Goal: Check status: Check status

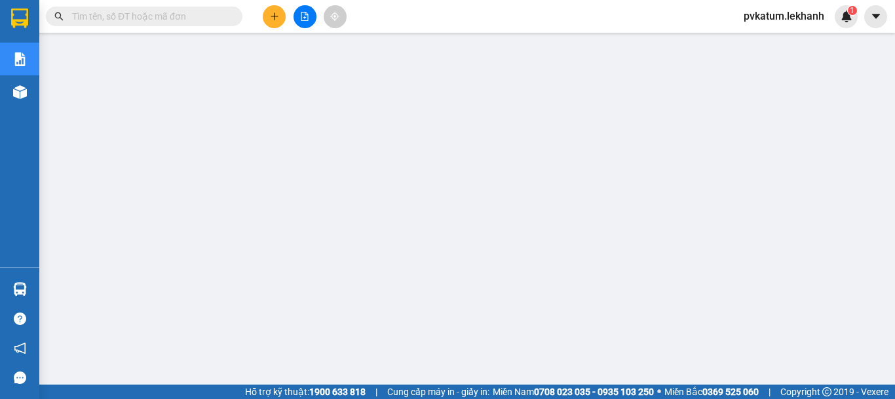
scroll to position [197, 0]
click at [223, 15] on input "text" at bounding box center [149, 16] width 155 height 14
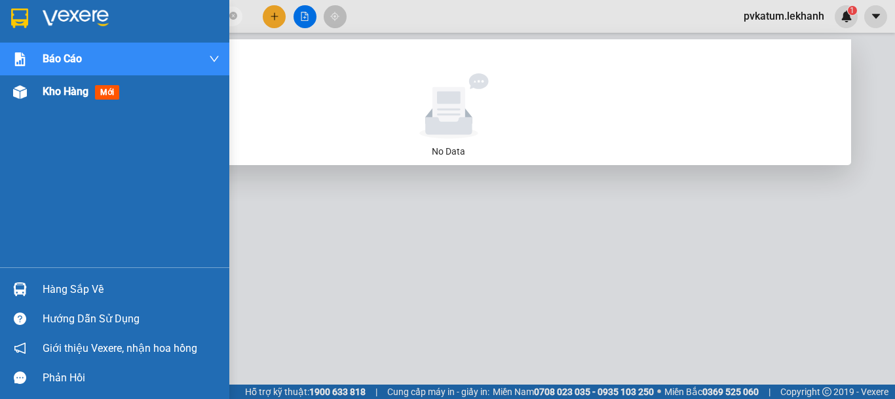
type input "0963972192"
drag, startPoint x: 48, startPoint y: 92, endPoint x: 176, endPoint y: 62, distance: 131.4
click at [49, 92] on span "Kho hàng" at bounding box center [66, 91] width 46 height 12
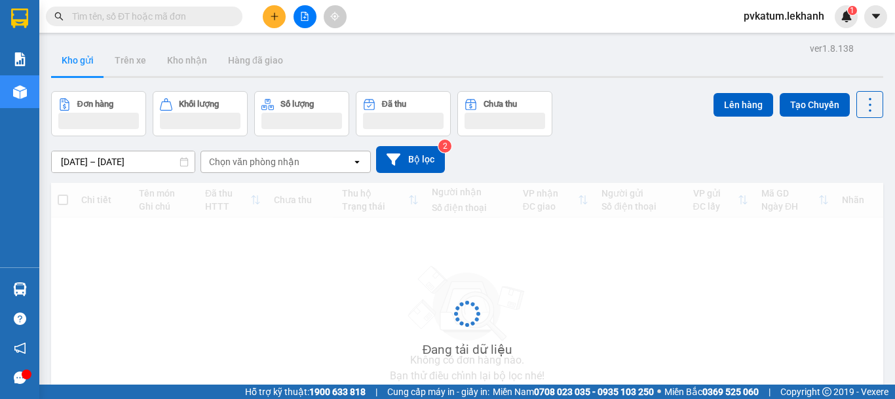
click at [195, 18] on input "text" at bounding box center [149, 16] width 155 height 14
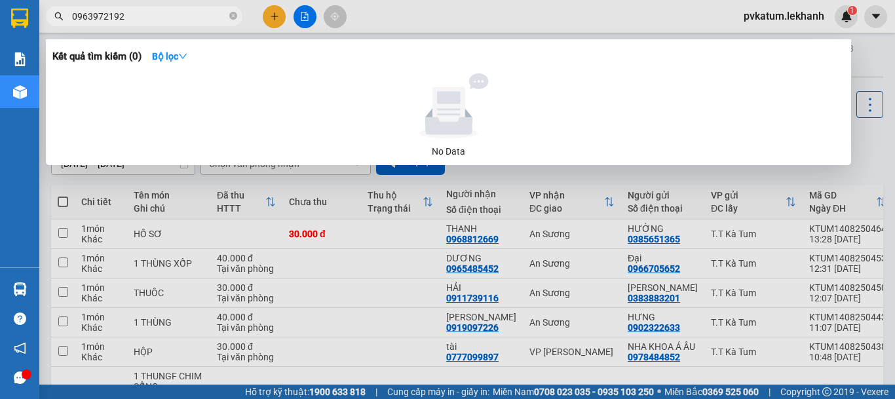
type input "0963972192"
click at [326, 236] on div at bounding box center [447, 199] width 895 height 399
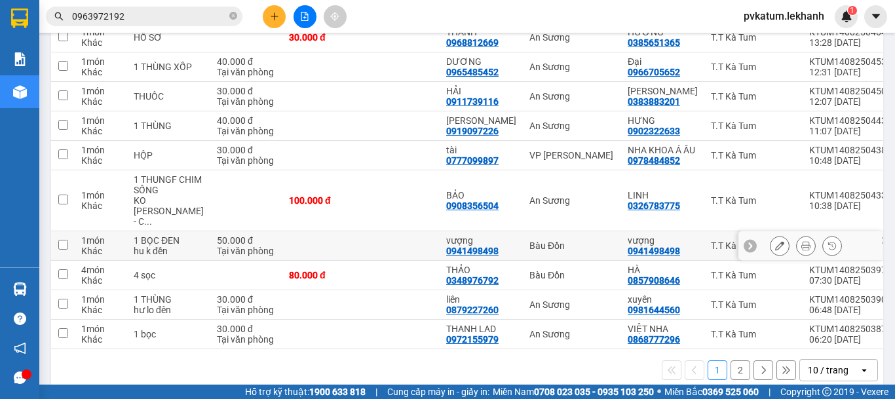
scroll to position [231, 0]
